Goal: Task Accomplishment & Management: Manage account settings

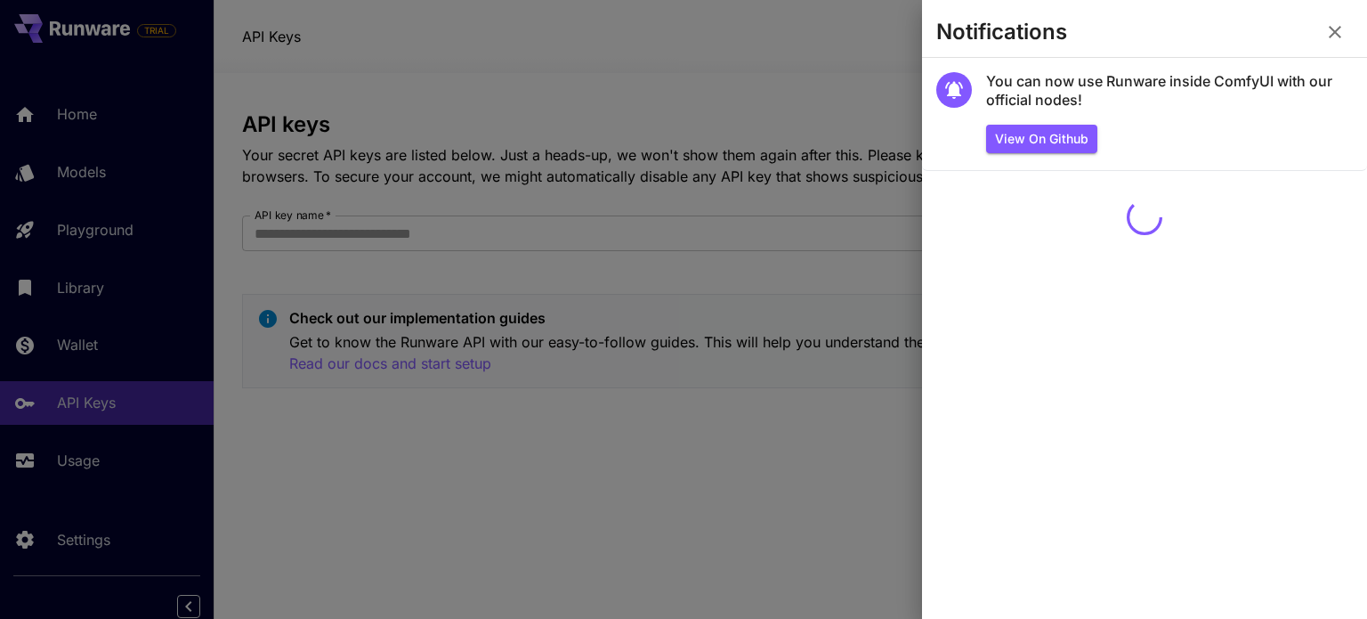
scroll to position [7, 0]
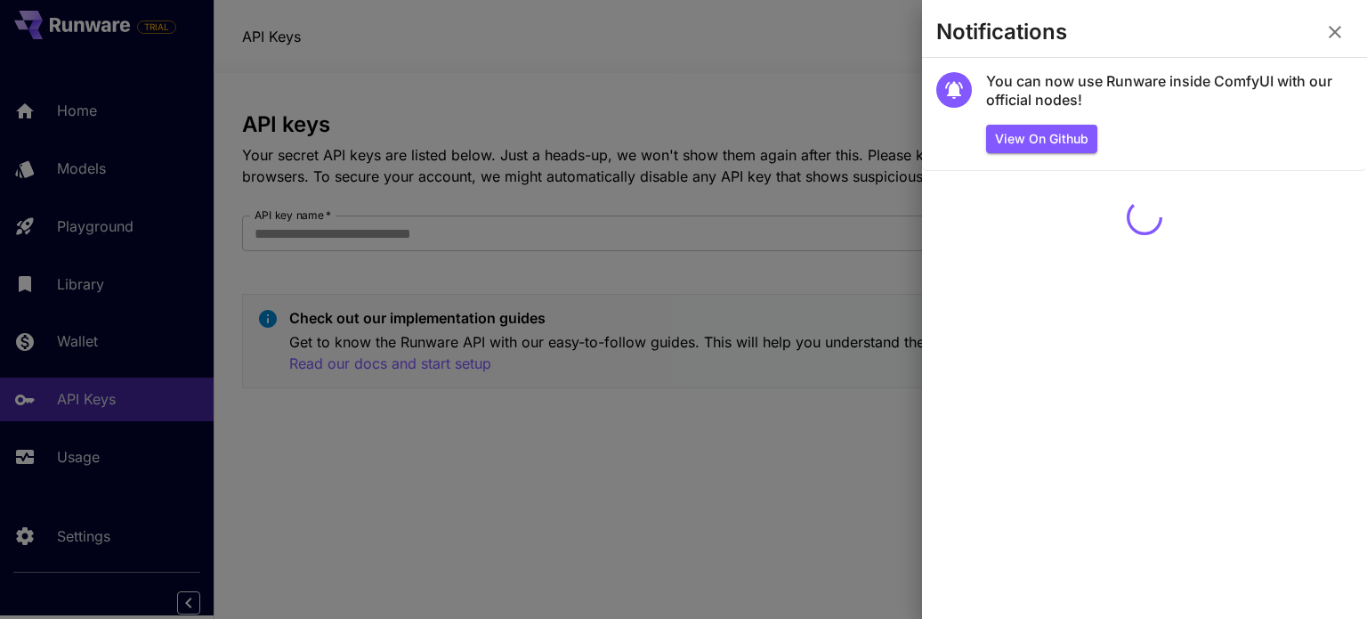
click at [1342, 27] on icon "button" at bounding box center [1334, 31] width 21 height 21
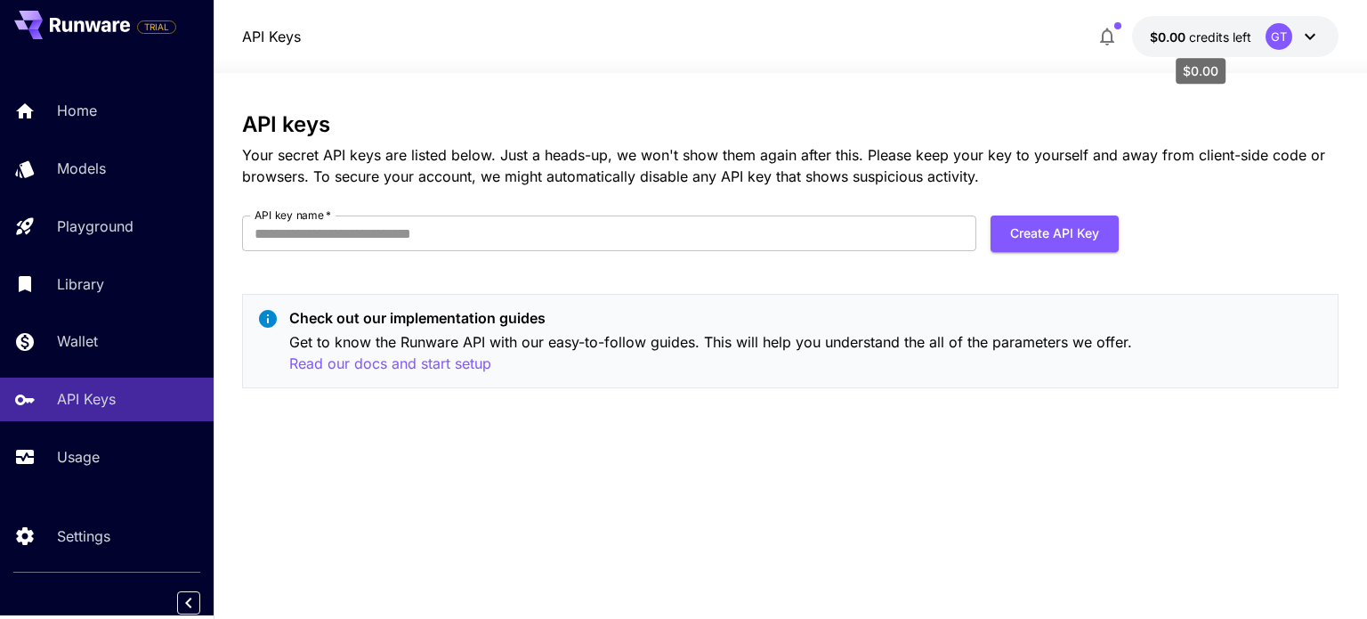
click at [1203, 39] on span "credits left" at bounding box center [1220, 36] width 62 height 15
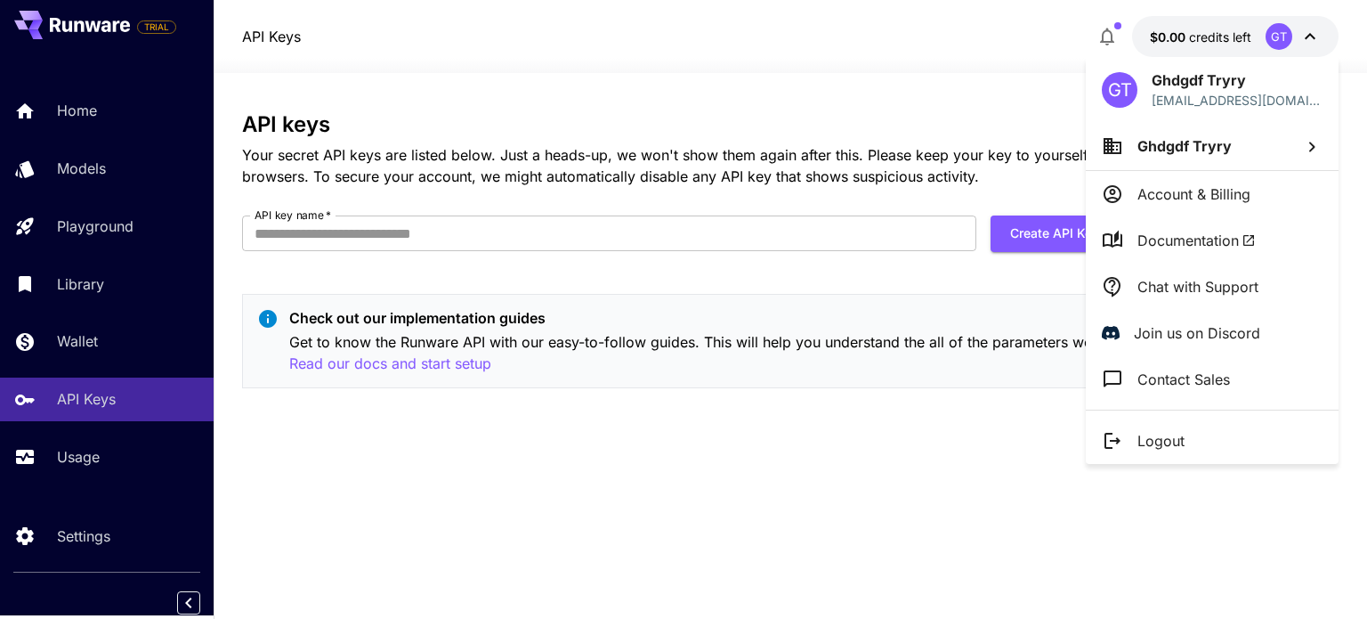
click at [1286, 38] on div at bounding box center [683, 309] width 1367 height 619
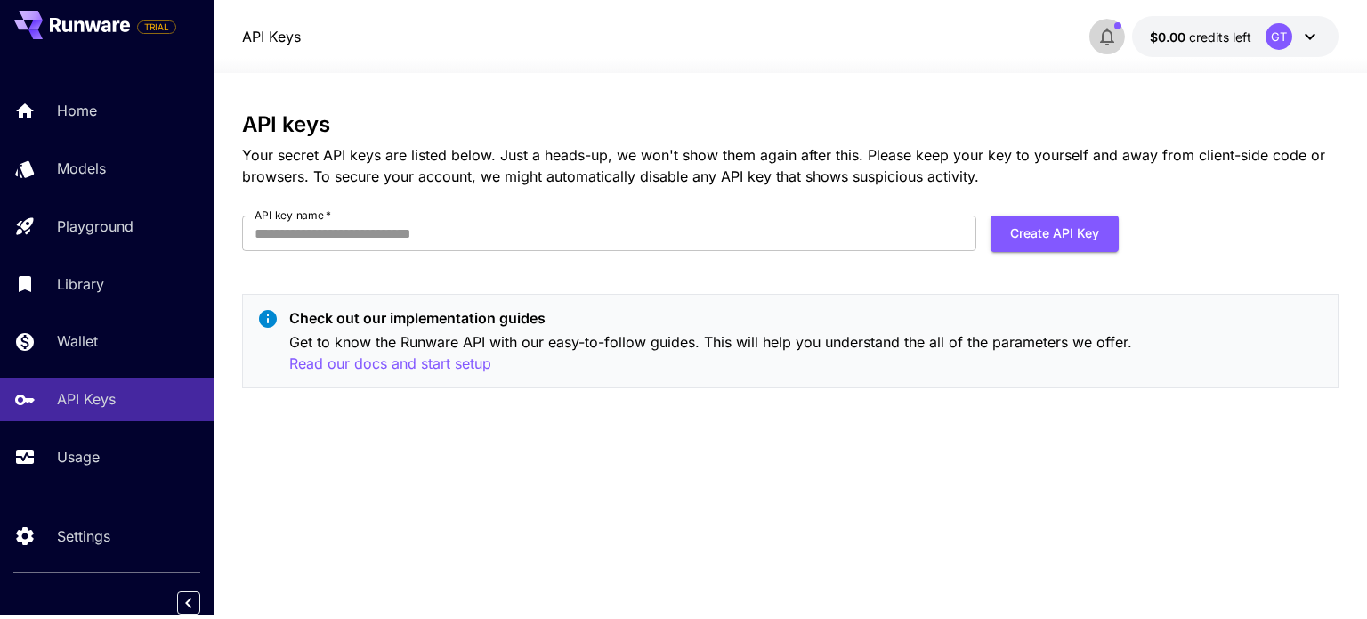
click at [1111, 28] on icon "button" at bounding box center [1107, 36] width 21 height 21
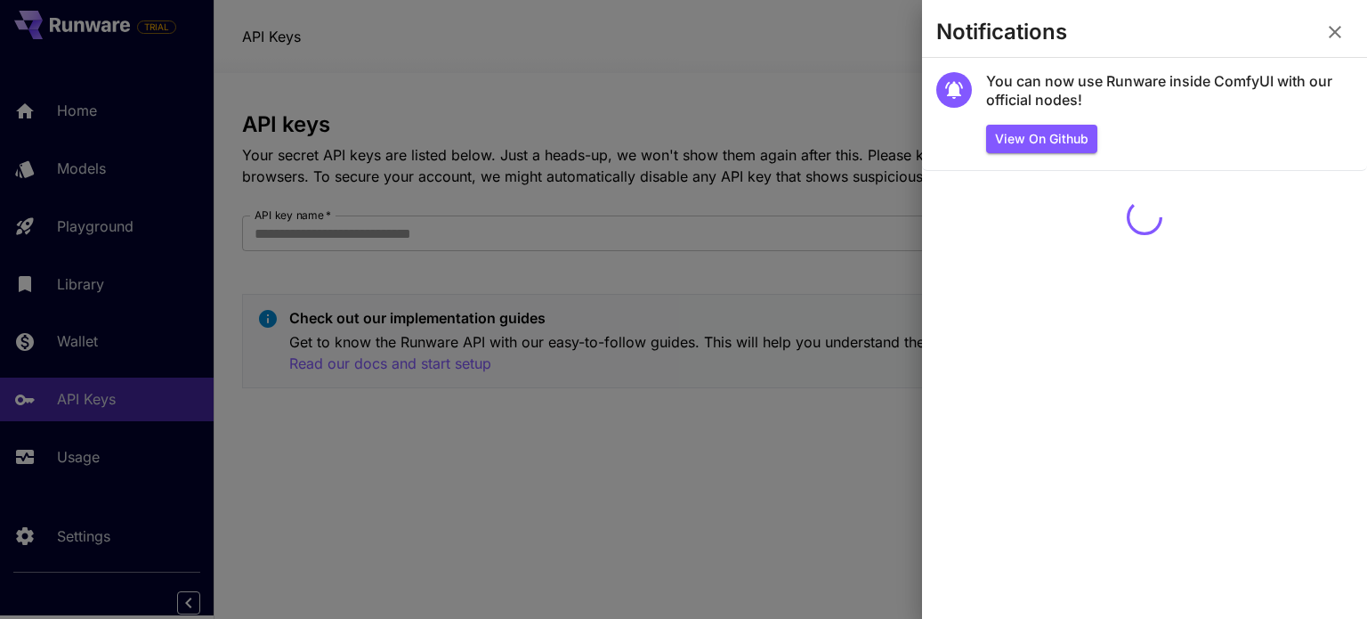
click at [1342, 35] on icon "button" at bounding box center [1334, 31] width 21 height 21
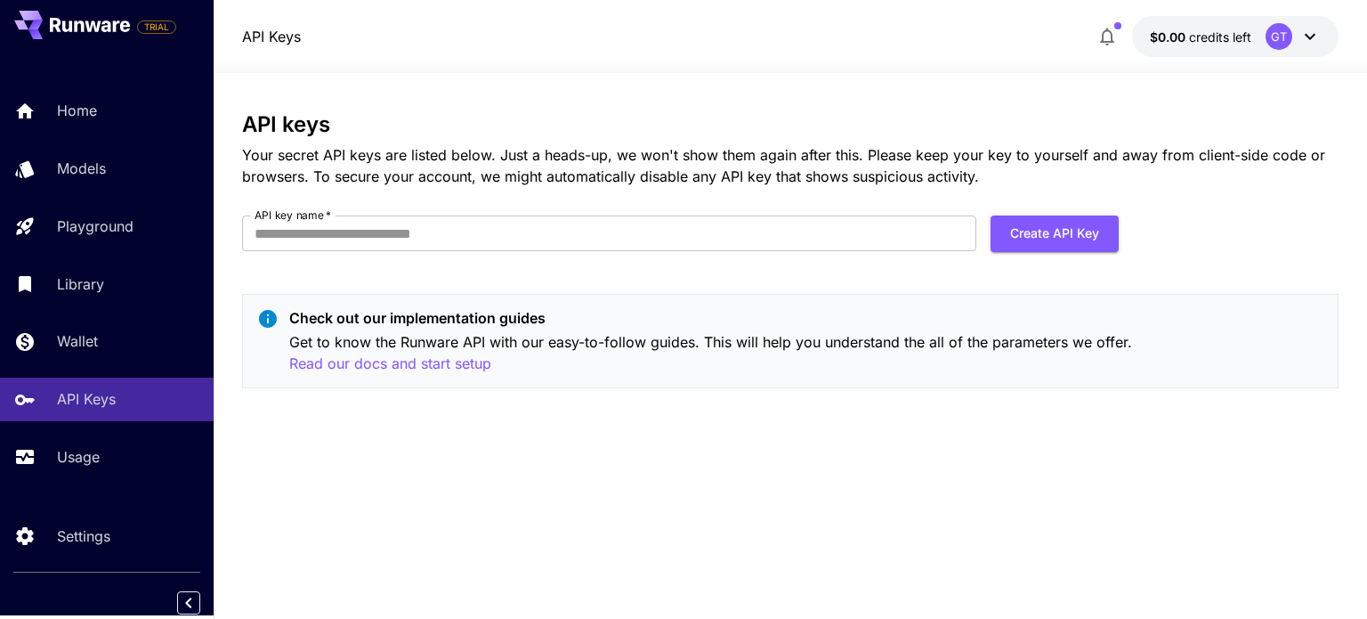
click at [1282, 35] on div "GT" at bounding box center [1279, 36] width 27 height 27
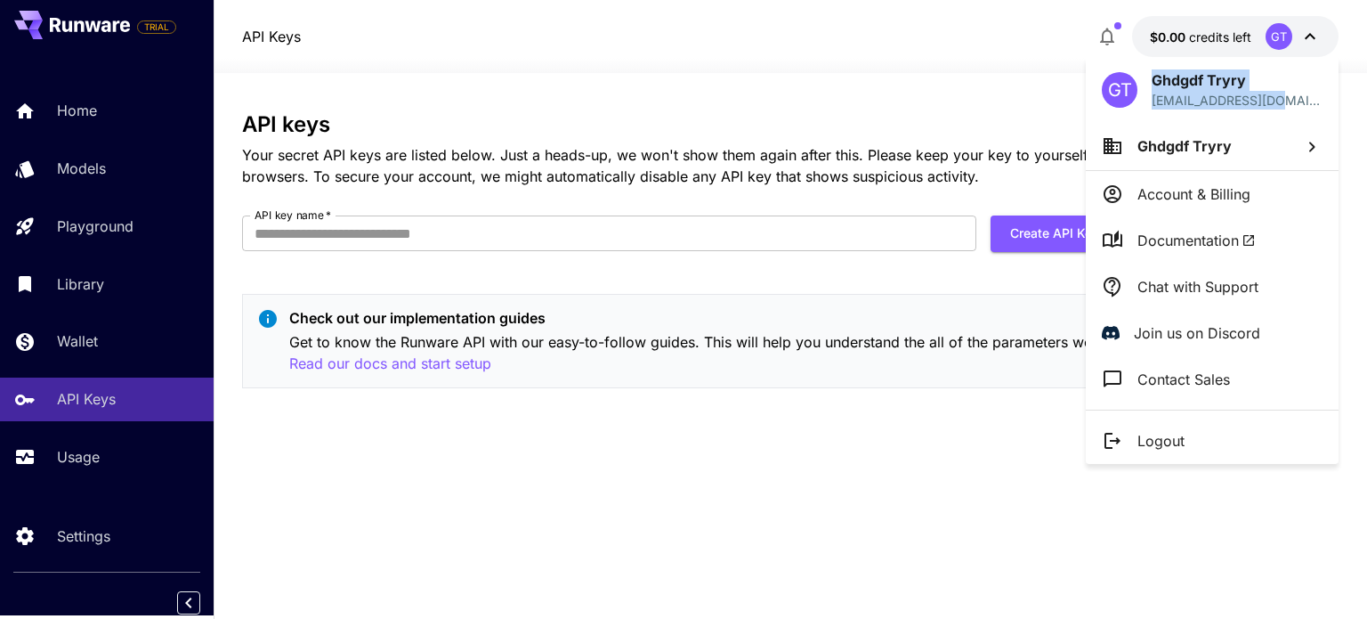
drag, startPoint x: 1275, startPoint y: 102, endPoint x: 1129, endPoint y: 81, distance: 146.6
click at [1129, 81] on div "GT Ghdgdf Tryry [EMAIL_ADDRESS][DOMAIN_NAME]" at bounding box center [1212, 89] width 253 height 65
click at [1104, 85] on div "GT" at bounding box center [1120, 90] width 36 height 36
click at [1032, 52] on div at bounding box center [683, 309] width 1367 height 619
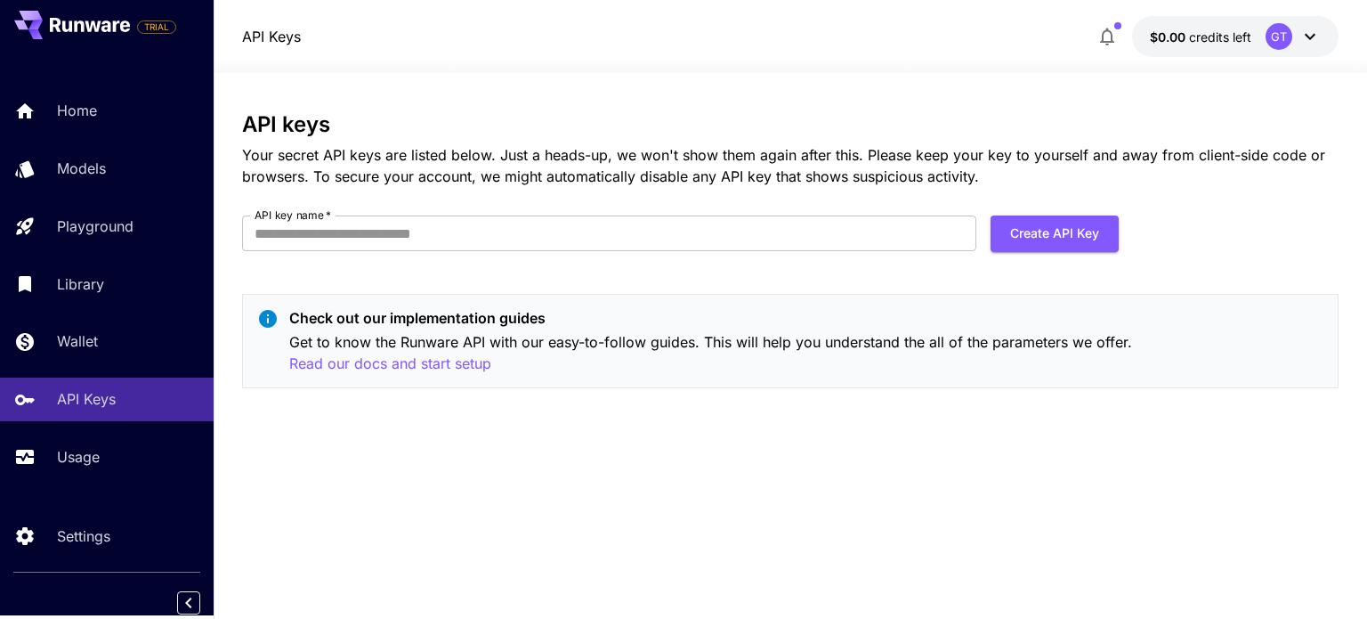
click at [1116, 24] on span "button" at bounding box center [1117, 25] width 7 height 7
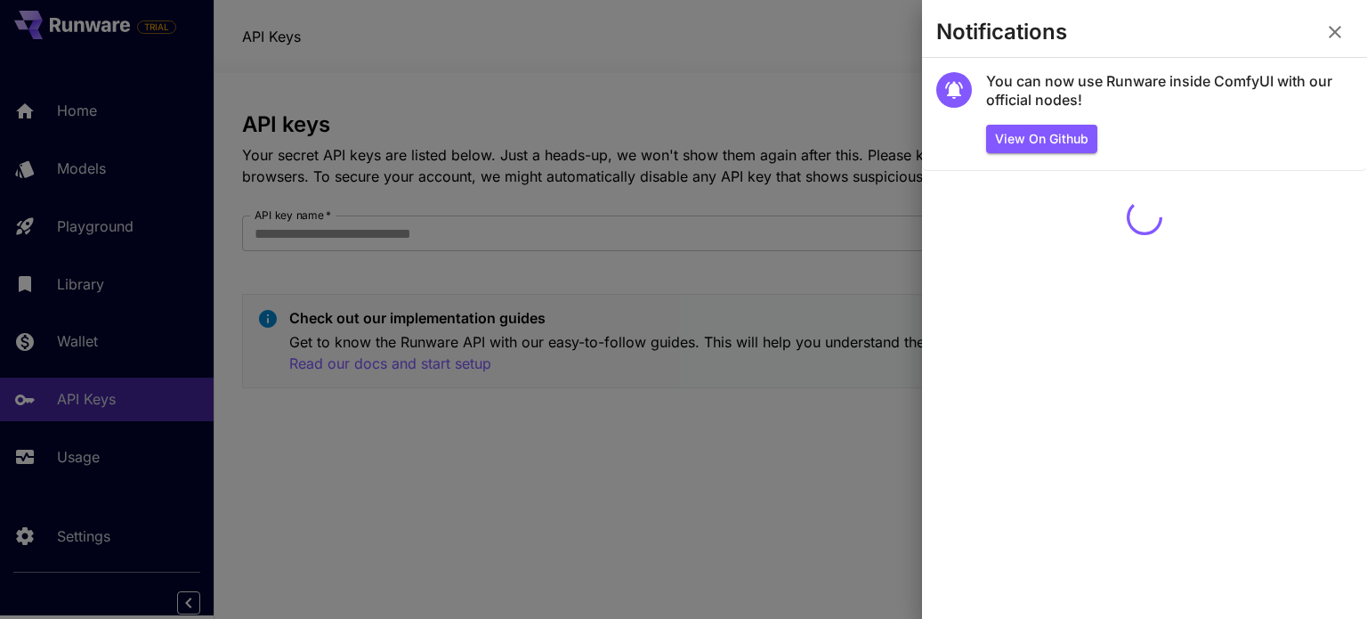
click at [1342, 32] on icon "button" at bounding box center [1334, 31] width 21 height 21
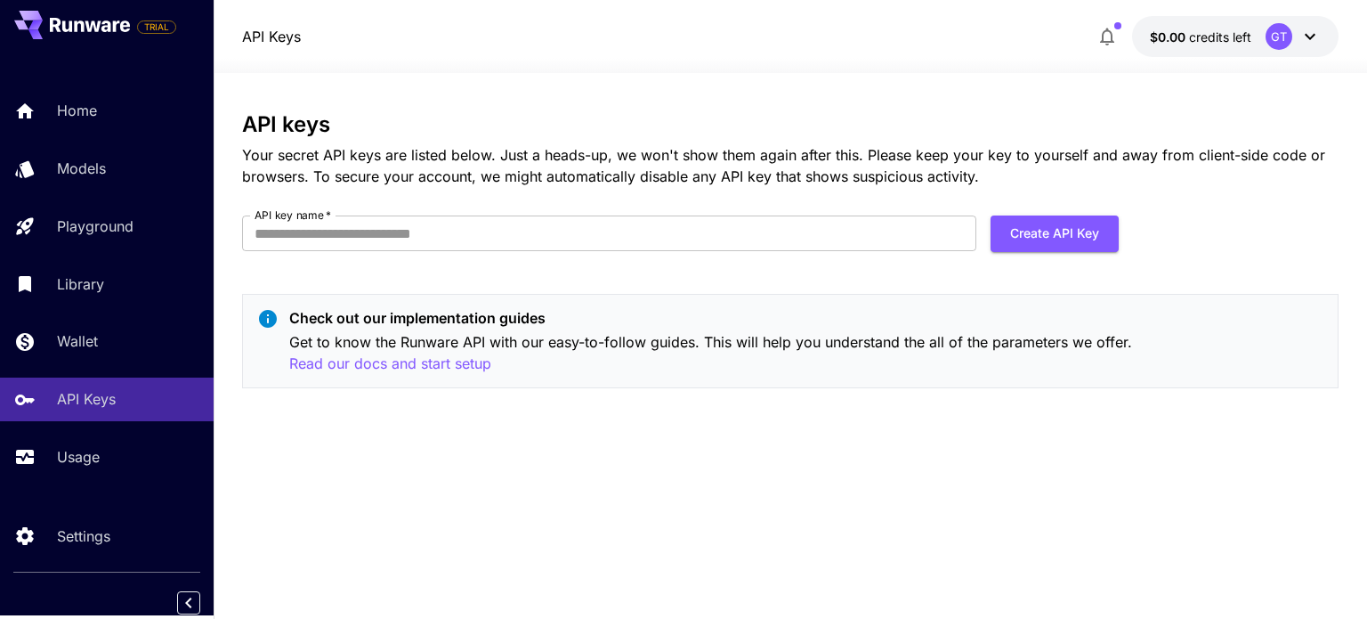
click at [1323, 33] on button "$0.00 credits left GT" at bounding box center [1235, 36] width 206 height 41
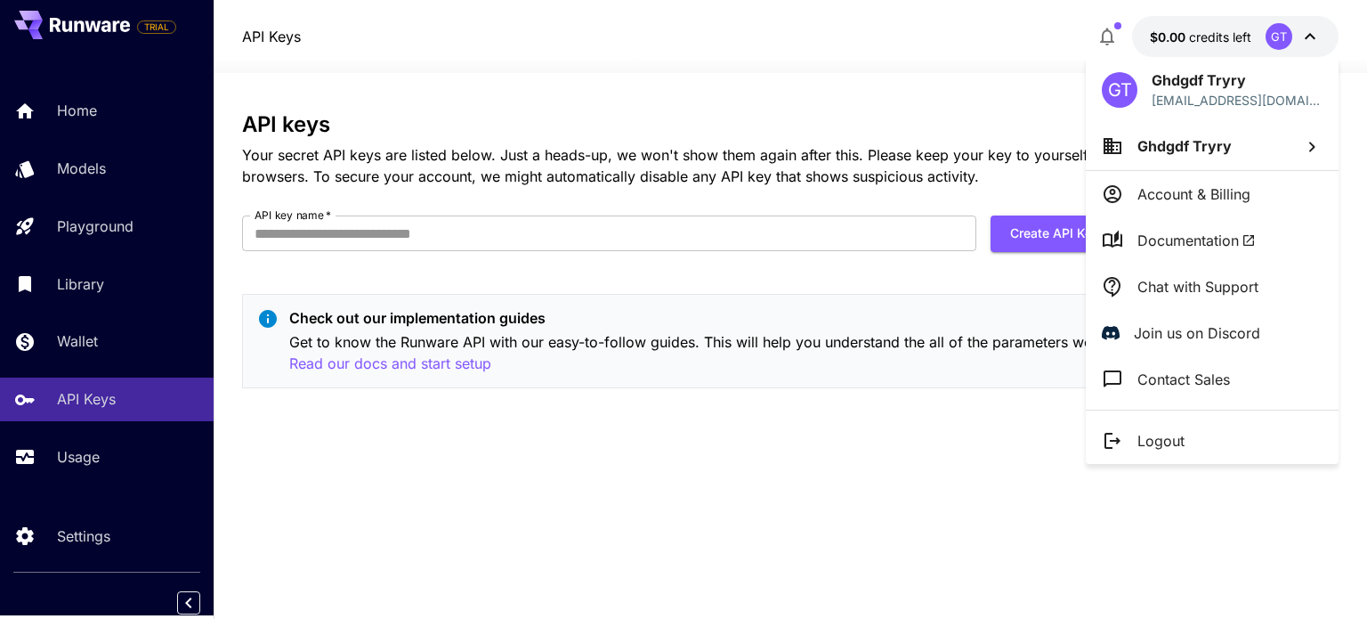
click at [1319, 34] on div at bounding box center [683, 309] width 1367 height 619
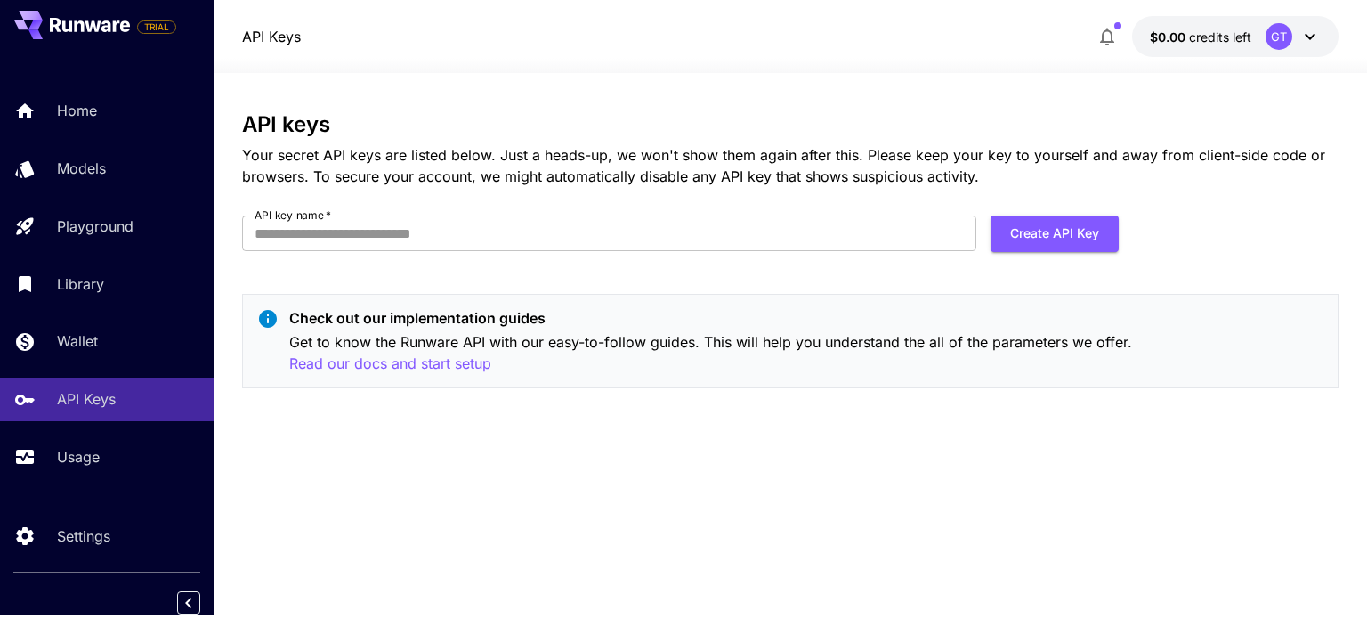
click at [1299, 41] on icon at bounding box center [1309, 36] width 21 height 21
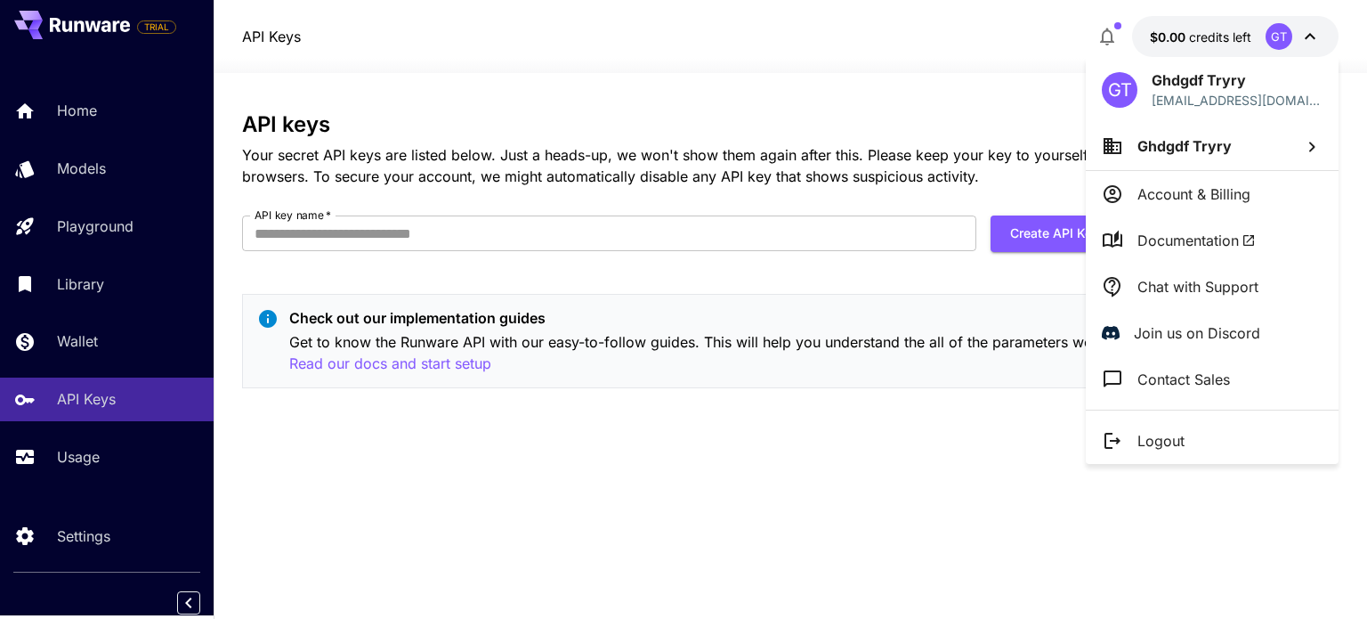
click at [1299, 41] on div at bounding box center [683, 309] width 1367 height 619
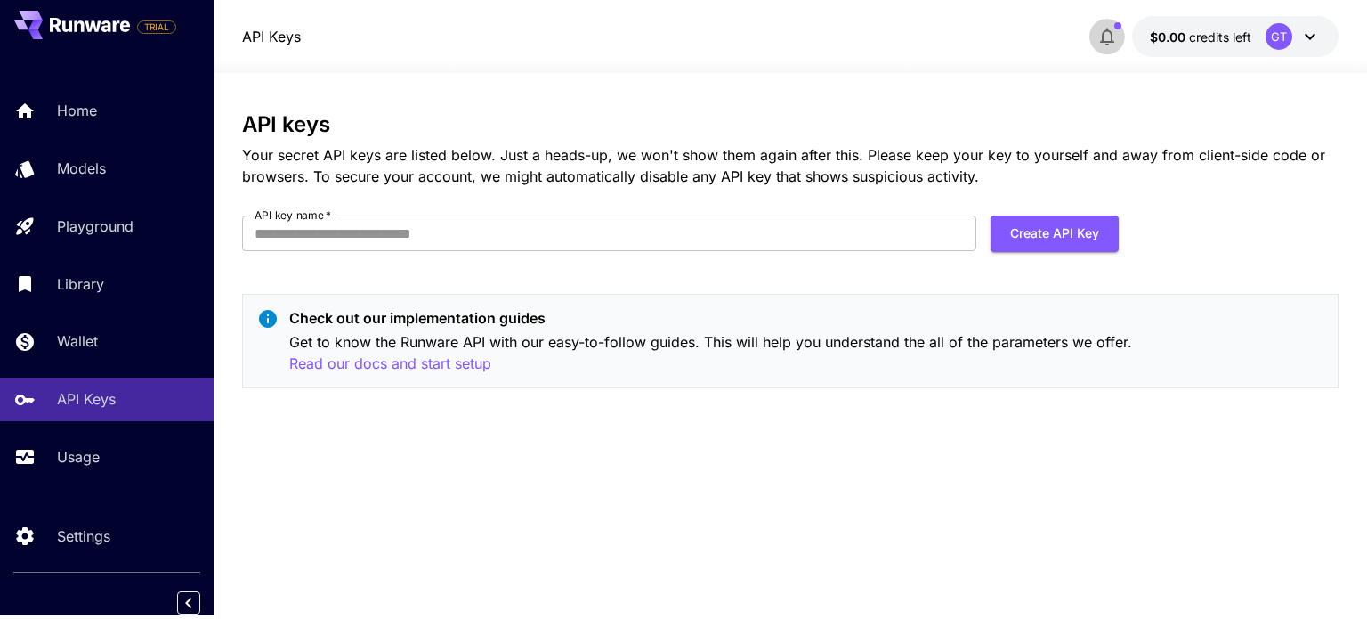
click at [1098, 30] on icon "button" at bounding box center [1107, 36] width 21 height 21
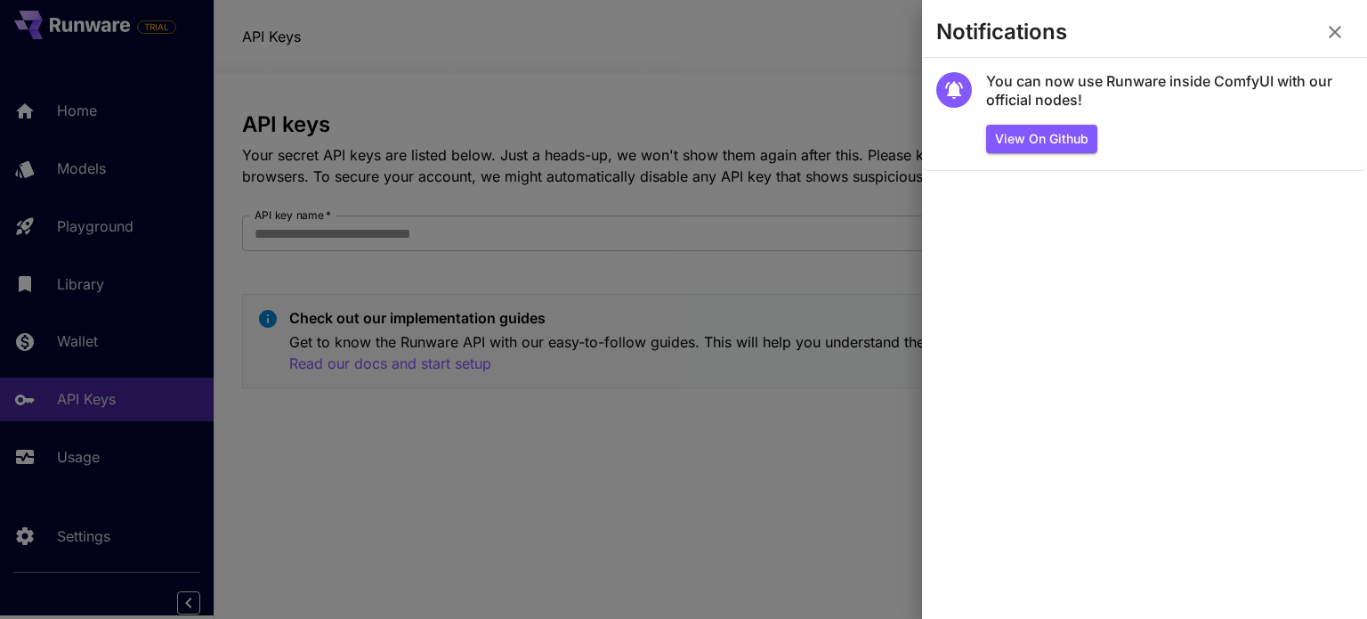
click at [789, 79] on div at bounding box center [683, 309] width 1367 height 619
